Goal: Task Accomplishment & Management: Manage account settings

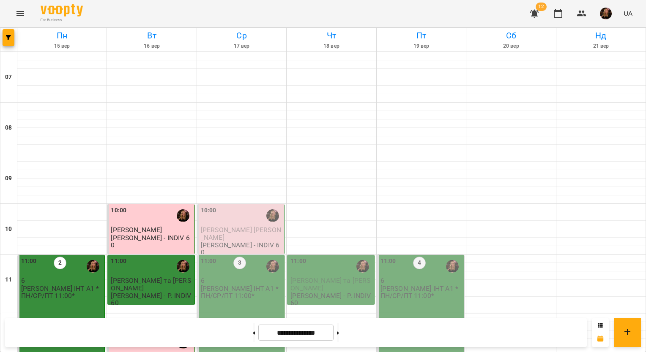
scroll to position [465, 0]
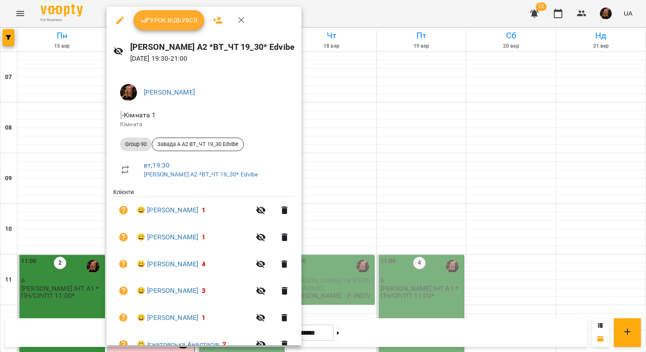
click at [171, 23] on span "Урок відбувся" at bounding box center [168, 20] width 57 height 10
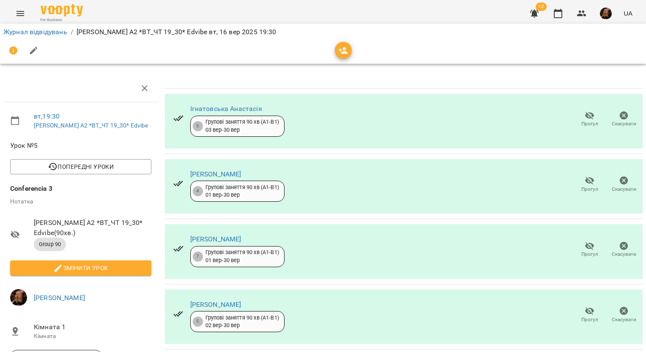
click at [577, 118] on span "Прогул" at bounding box center [589, 119] width 24 height 17
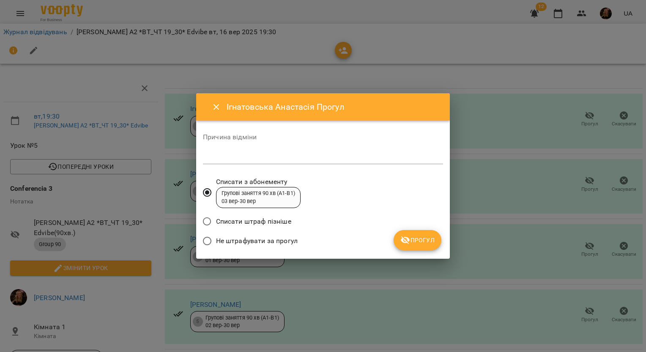
click at [287, 241] on span "Не штрафувати за прогул" at bounding box center [257, 241] width 82 height 10
click at [420, 240] on span "Прогул" at bounding box center [417, 240] width 34 height 10
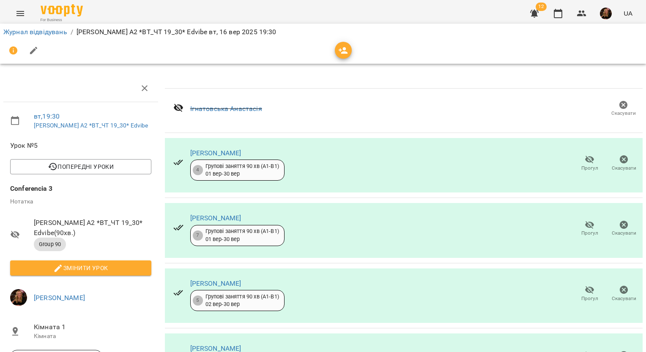
click at [584, 163] on icon "button" at bounding box center [589, 160] width 10 height 10
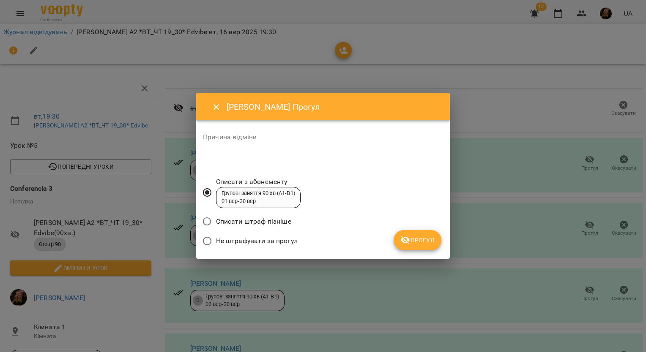
click at [292, 237] on span "Не штрафувати за прогул" at bounding box center [257, 241] width 82 height 10
click at [431, 239] on span "Прогул" at bounding box center [417, 240] width 34 height 10
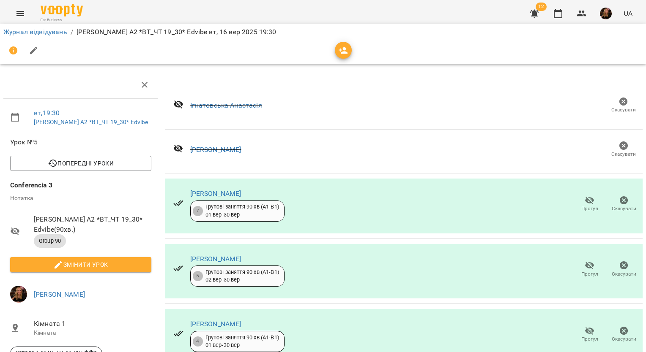
scroll to position [98, 0]
click at [585, 327] on icon "button" at bounding box center [589, 331] width 9 height 8
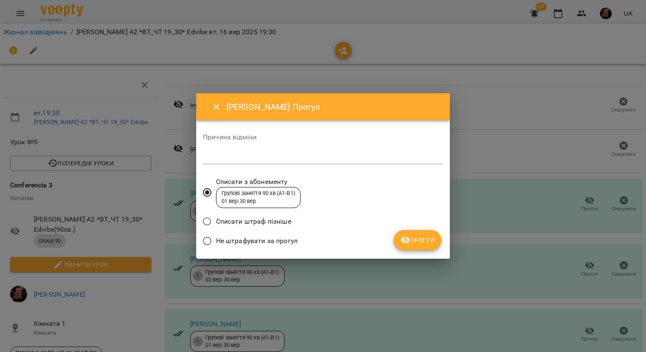
click at [287, 239] on span "Не штрафувати за прогул" at bounding box center [257, 241] width 82 height 10
click at [431, 238] on span "Прогул" at bounding box center [417, 240] width 34 height 10
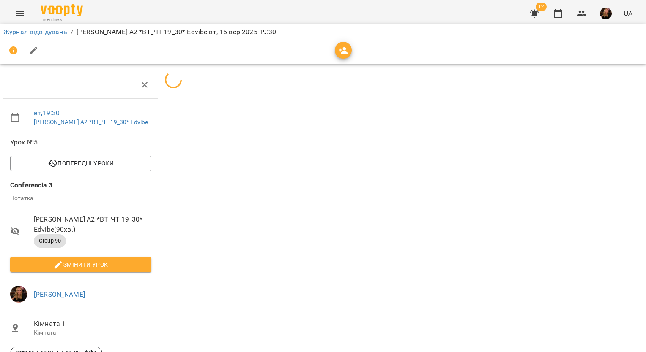
scroll to position [77, 0]
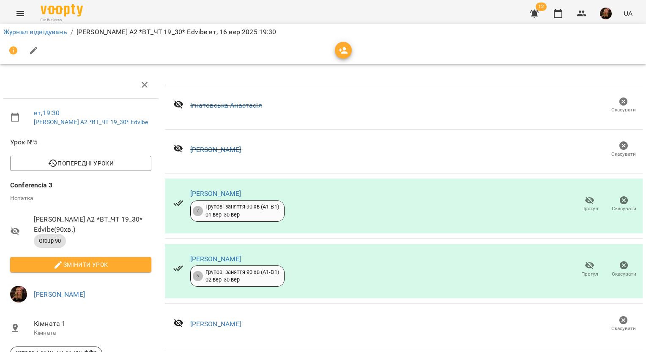
click at [101, 260] on span "Змінити урок" at bounding box center [81, 265] width 128 height 10
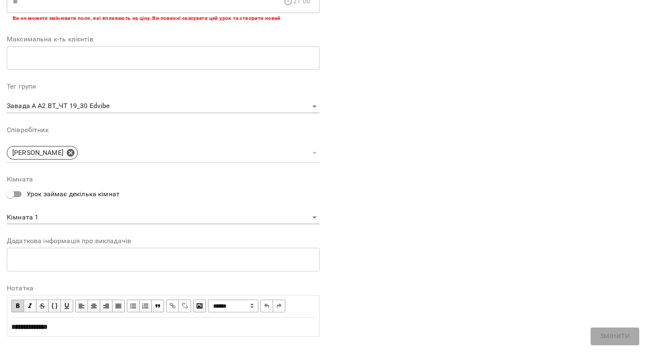
scroll to position [209, 0]
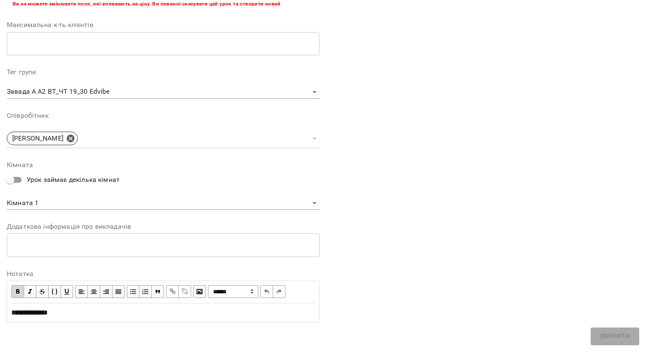
click at [75, 316] on div "**********" at bounding box center [162, 313] width 303 height 10
click at [620, 336] on span "Змінити" at bounding box center [615, 336] width 30 height 11
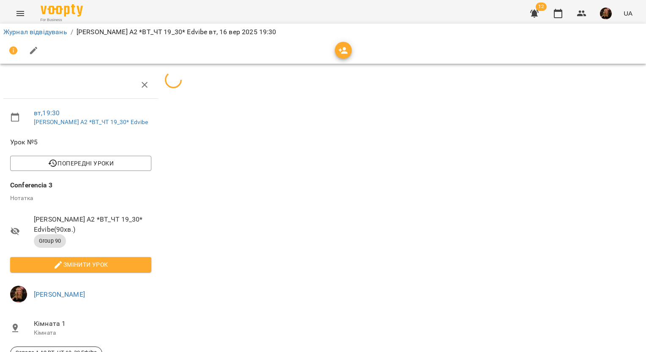
scroll to position [77, 0]
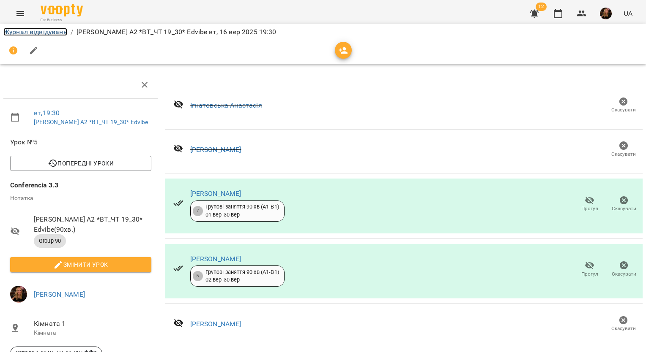
click at [50, 31] on link "Журнал відвідувань" at bounding box center [35, 32] width 64 height 8
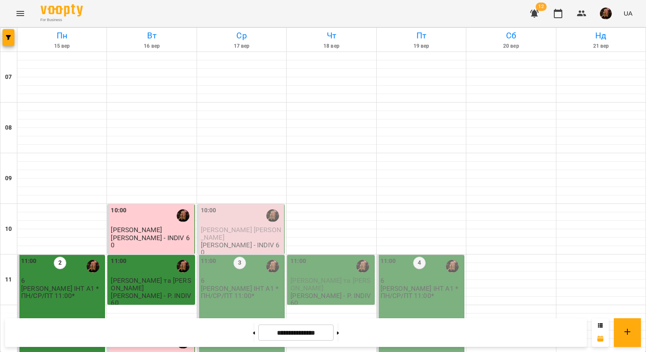
scroll to position [507, 0]
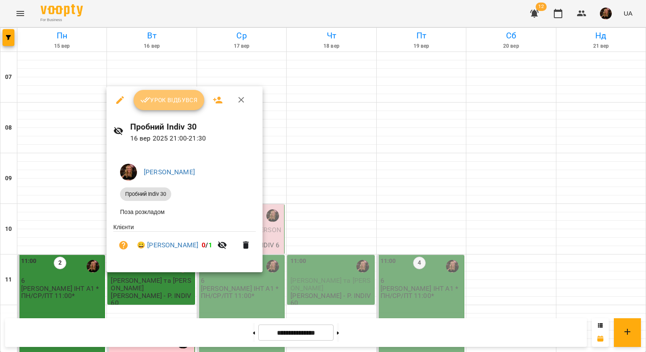
click at [178, 94] on button "Урок відбувся" at bounding box center [169, 100] width 71 height 20
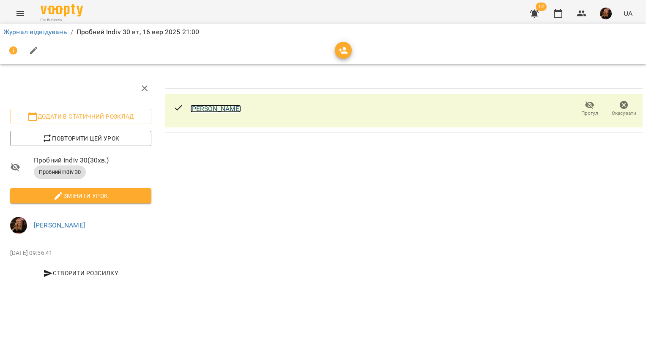
click at [213, 106] on link "[PERSON_NAME]" at bounding box center [215, 109] width 51 height 8
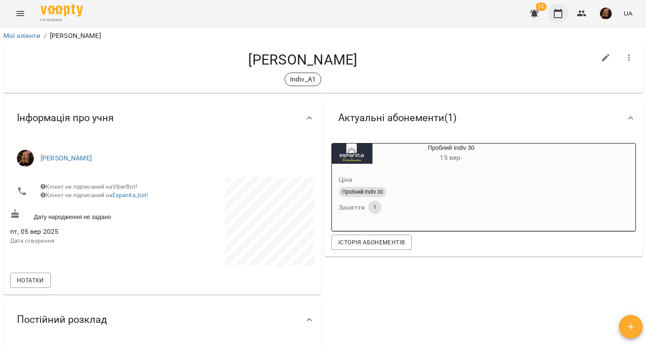
click at [556, 12] on icon "button" at bounding box center [558, 13] width 10 height 10
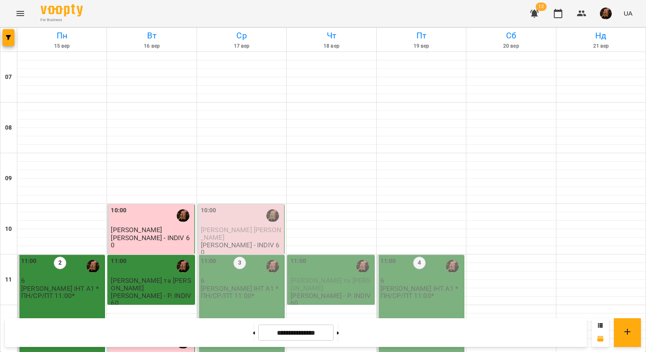
scroll to position [548, 0]
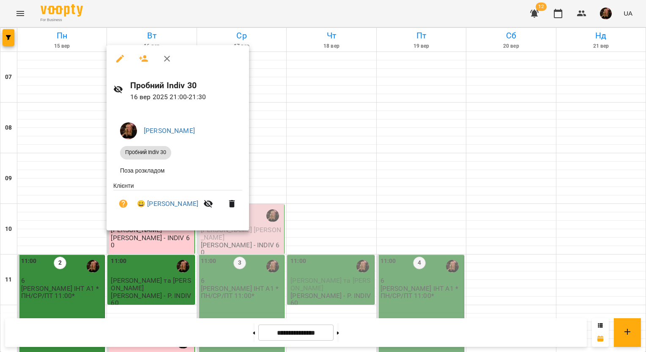
click at [167, 56] on icon "button" at bounding box center [167, 59] width 10 height 10
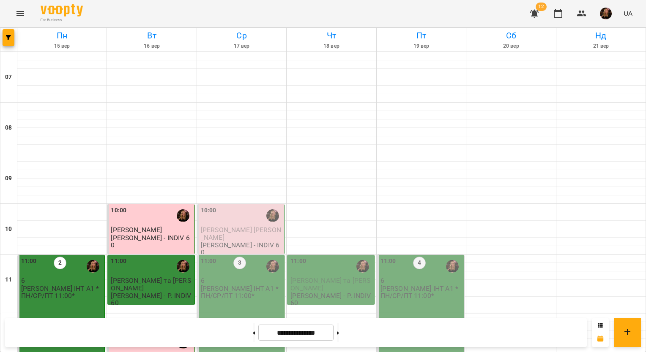
click at [602, 16] on img "button" at bounding box center [606, 14] width 12 height 12
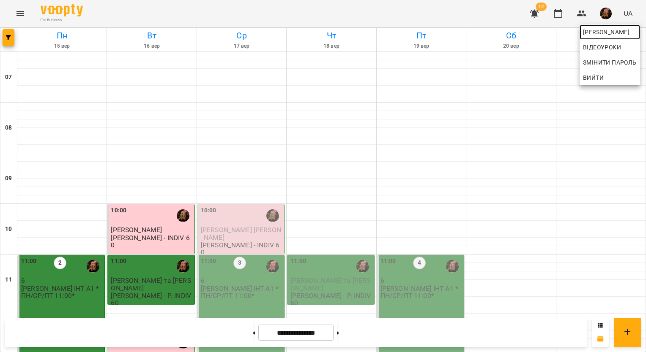
click at [603, 34] on span "[PERSON_NAME]" at bounding box center [610, 32] width 54 height 10
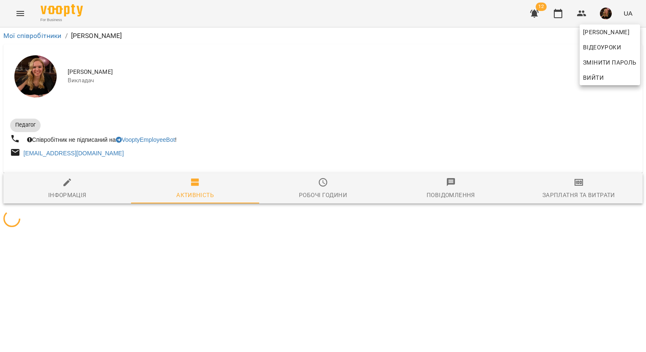
click at [579, 197] on div at bounding box center [323, 176] width 646 height 352
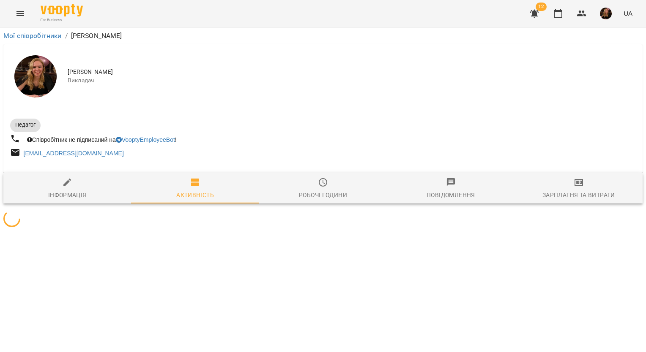
click at [570, 191] on div "Зарплатня та Витрати" at bounding box center [578, 195] width 73 height 10
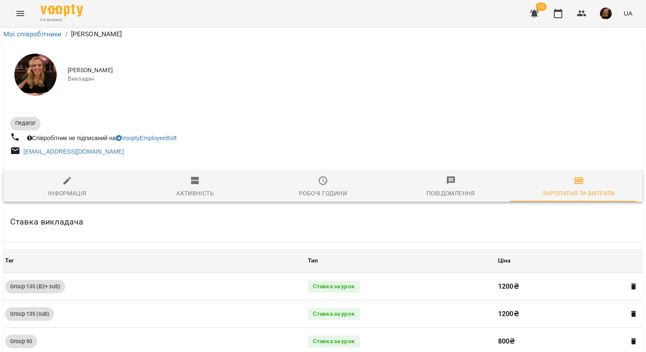
scroll to position [857, 0]
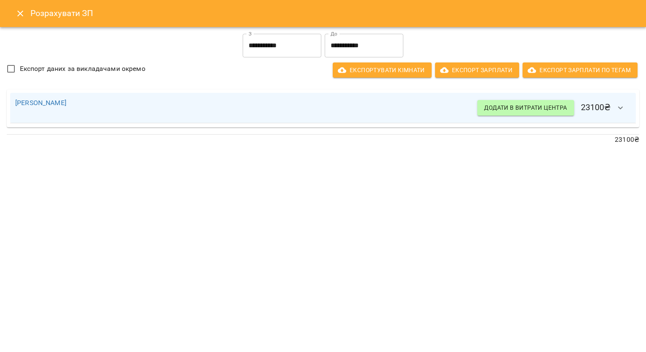
click at [272, 48] on input "**********" at bounding box center [282, 46] width 79 height 24
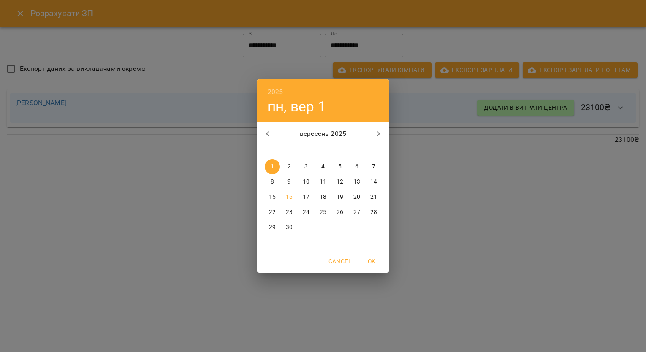
click at [291, 198] on p "16" at bounding box center [289, 197] width 7 height 8
type input "**********"
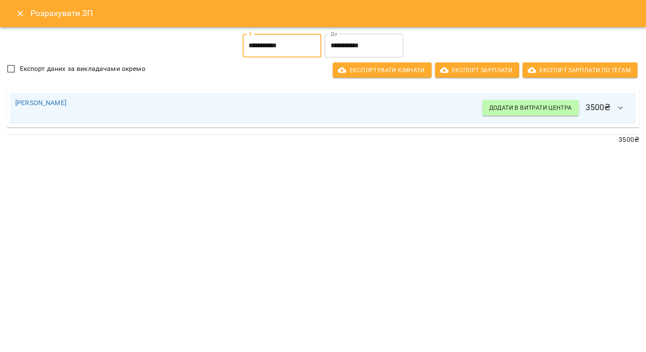
click at [617, 106] on icon "button" at bounding box center [620, 108] width 10 height 10
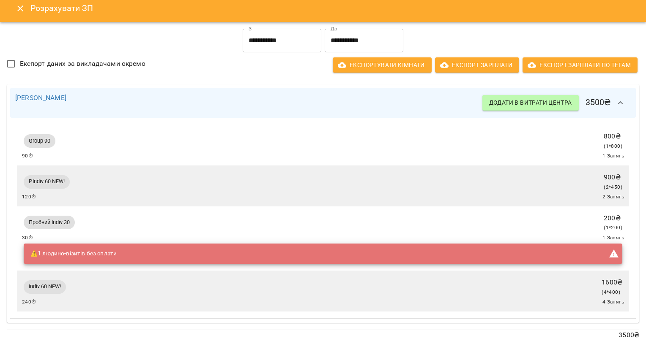
scroll to position [0, 0]
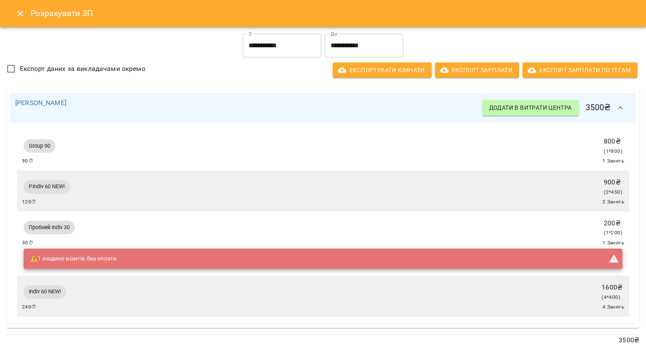
click at [21, 17] on icon "Close" at bounding box center [20, 13] width 10 height 10
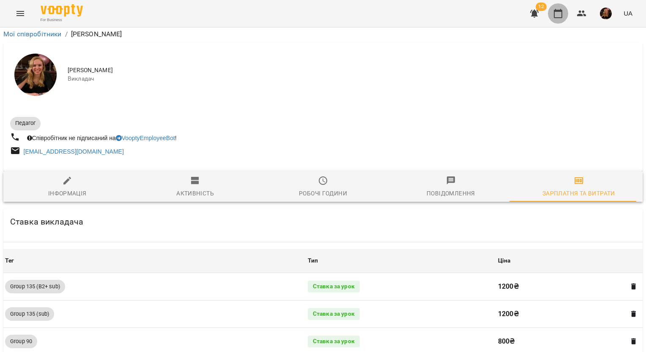
click at [559, 15] on icon "button" at bounding box center [558, 13] width 10 height 10
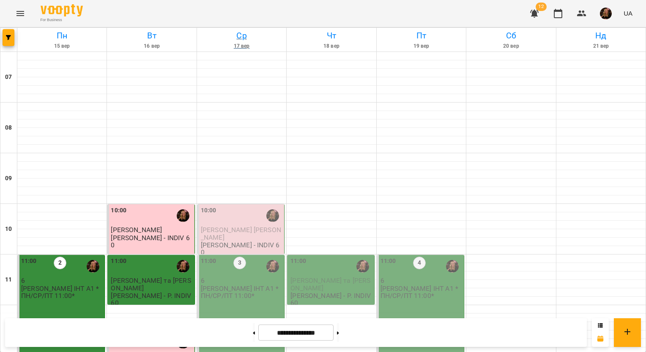
scroll to position [211, 0]
